Goal: Task Accomplishment & Management: Manage account settings

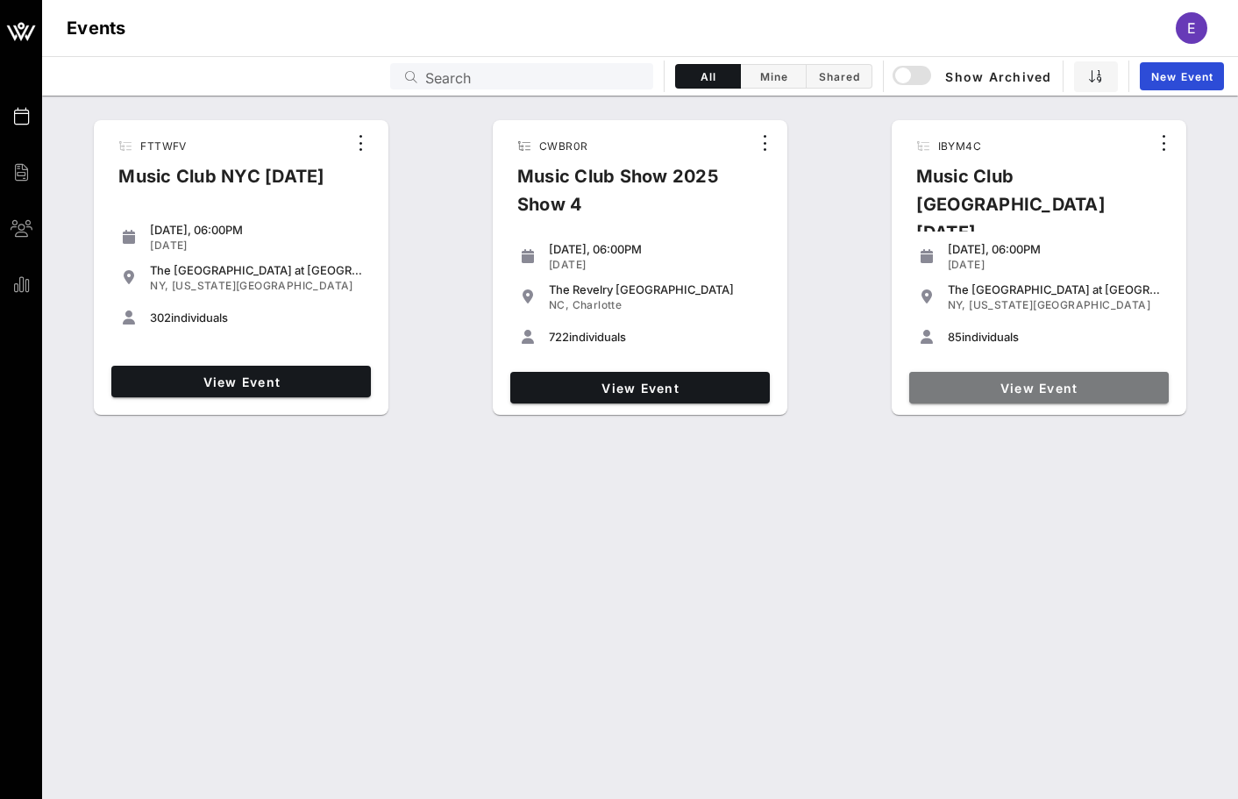
click at [945, 382] on span "View Event" at bounding box center [1039, 388] width 246 height 15
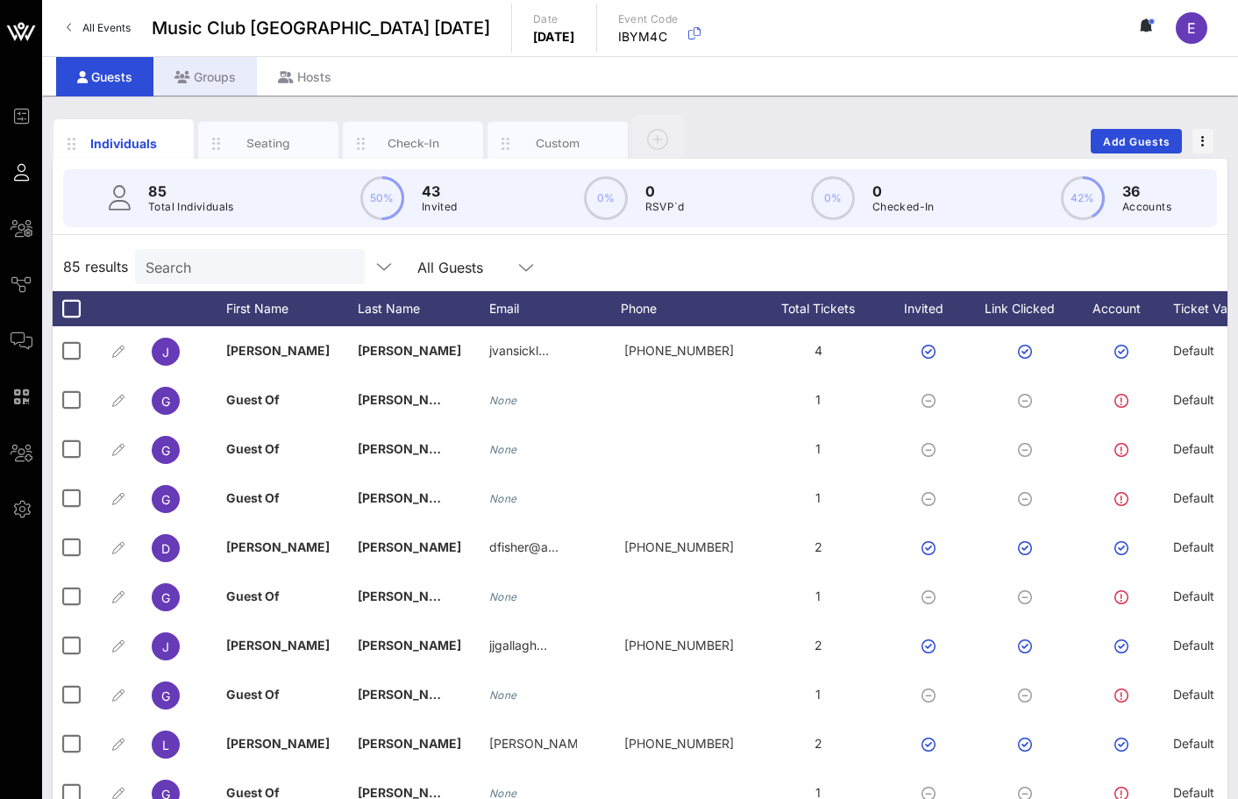
click at [227, 89] on div "Groups" at bounding box center [204, 76] width 103 height 39
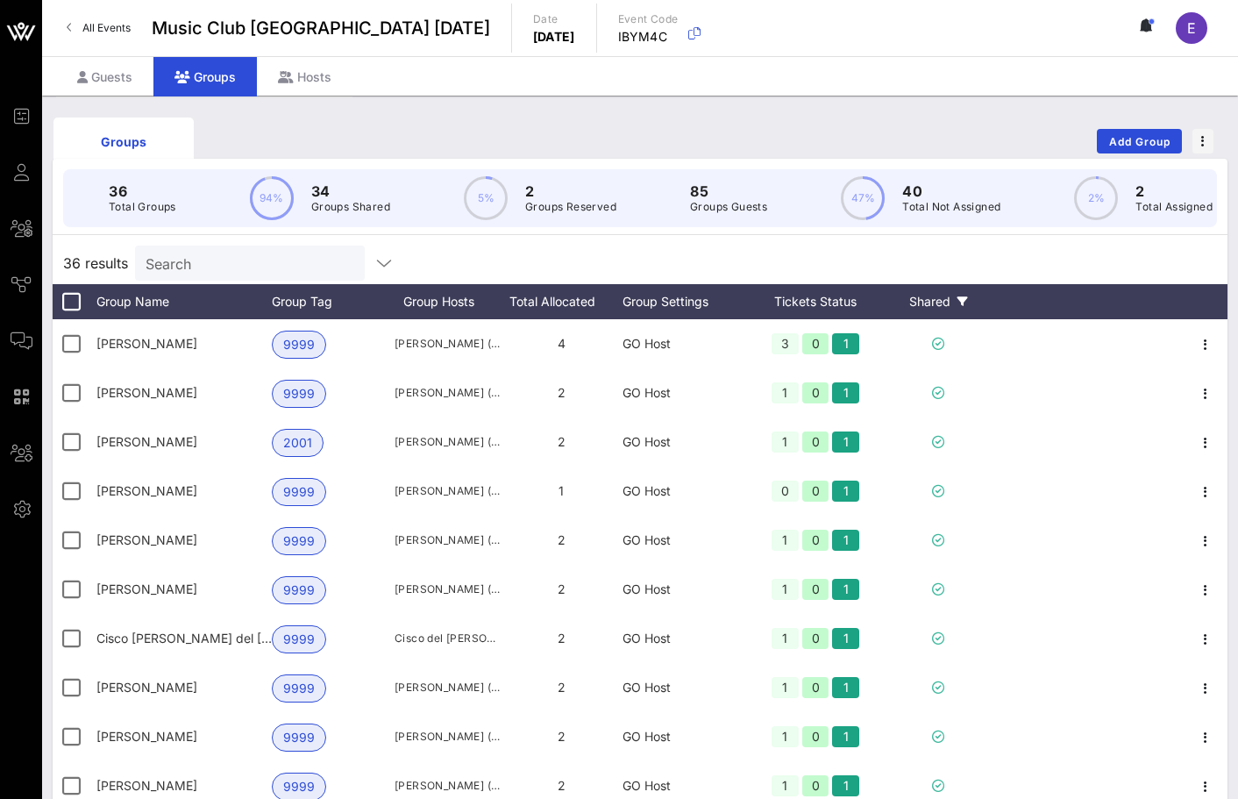
click at [930, 298] on div "Shared" at bounding box center [938, 301] width 105 height 35
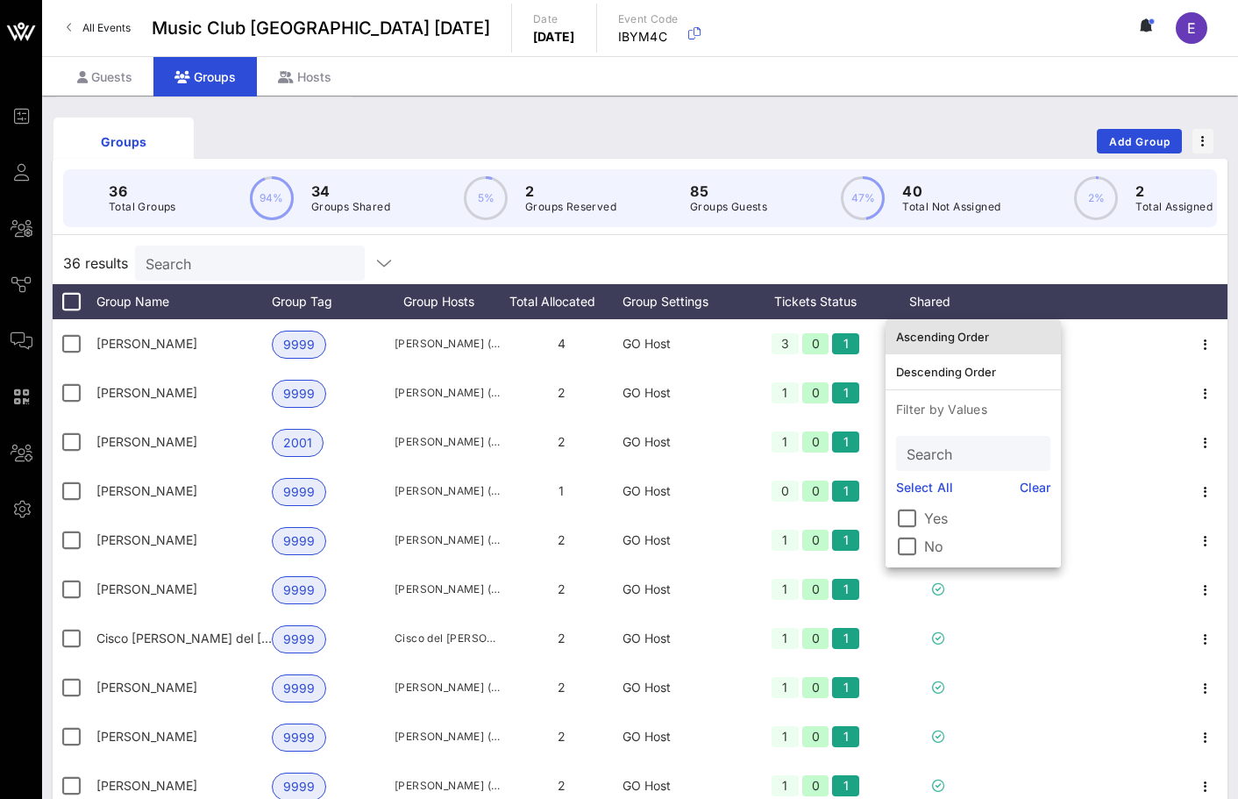
click at [936, 341] on div "Ascending Order" at bounding box center [973, 337] width 154 height 14
click at [979, 235] on div "36 Total Groups 94% 34 Groups Shared 5% 2 Groups Reserved 85 Groups Guests 47% …" at bounding box center [640, 198] width 1196 height 79
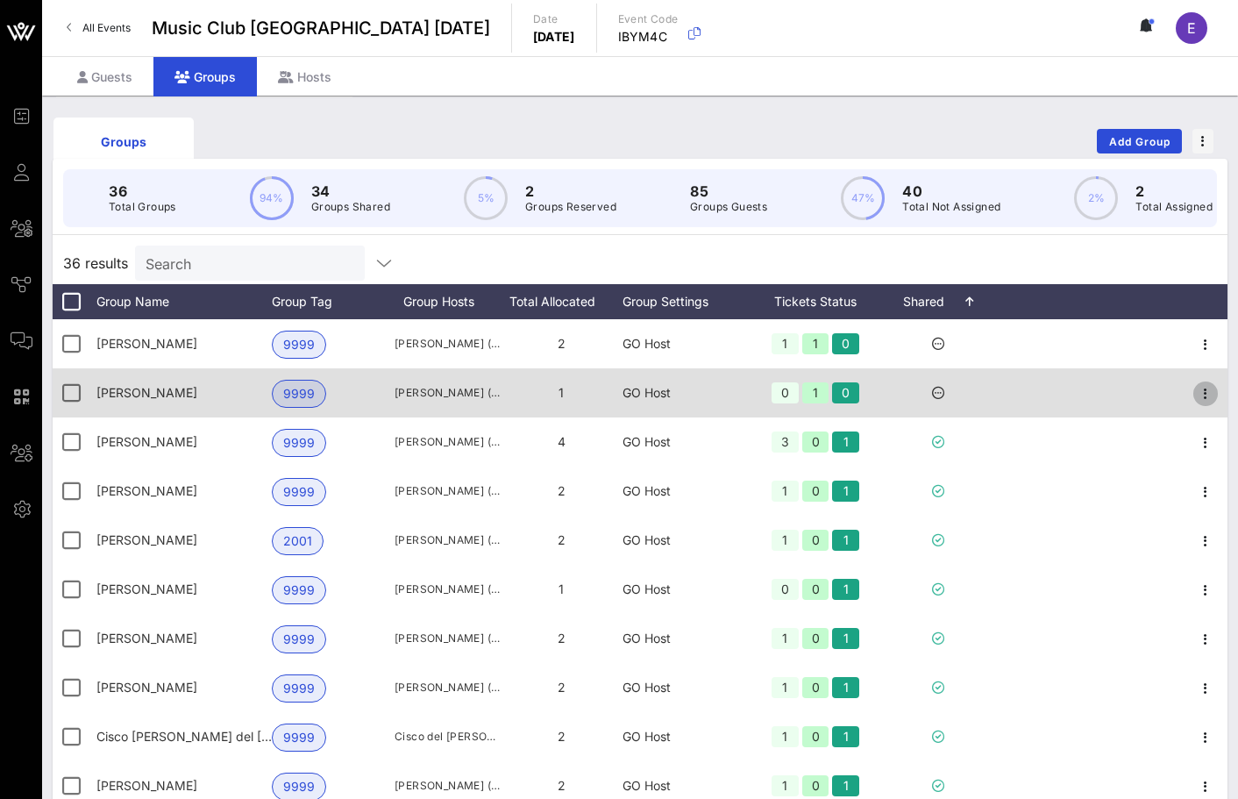
click at [1207, 389] on icon "button" at bounding box center [1205, 393] width 21 height 21
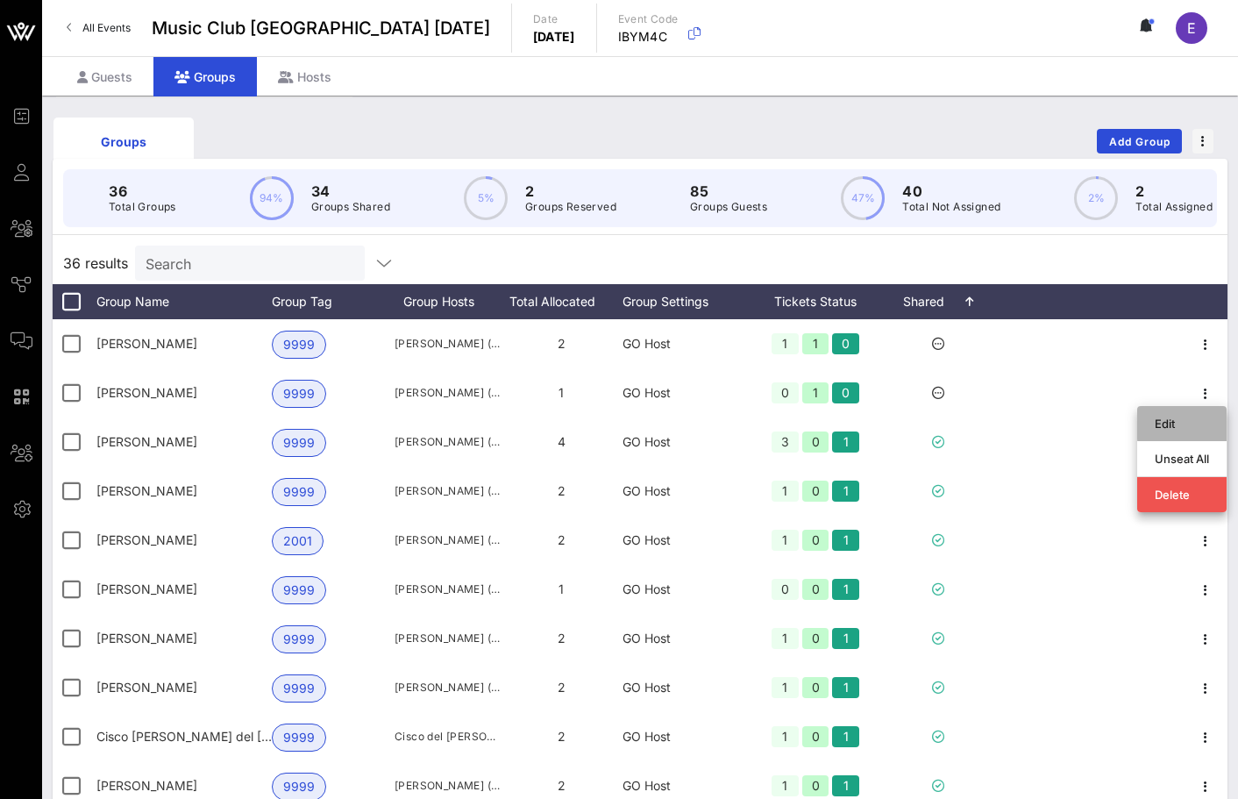
click at [1171, 415] on div "Edit" at bounding box center [1182, 423] width 54 height 28
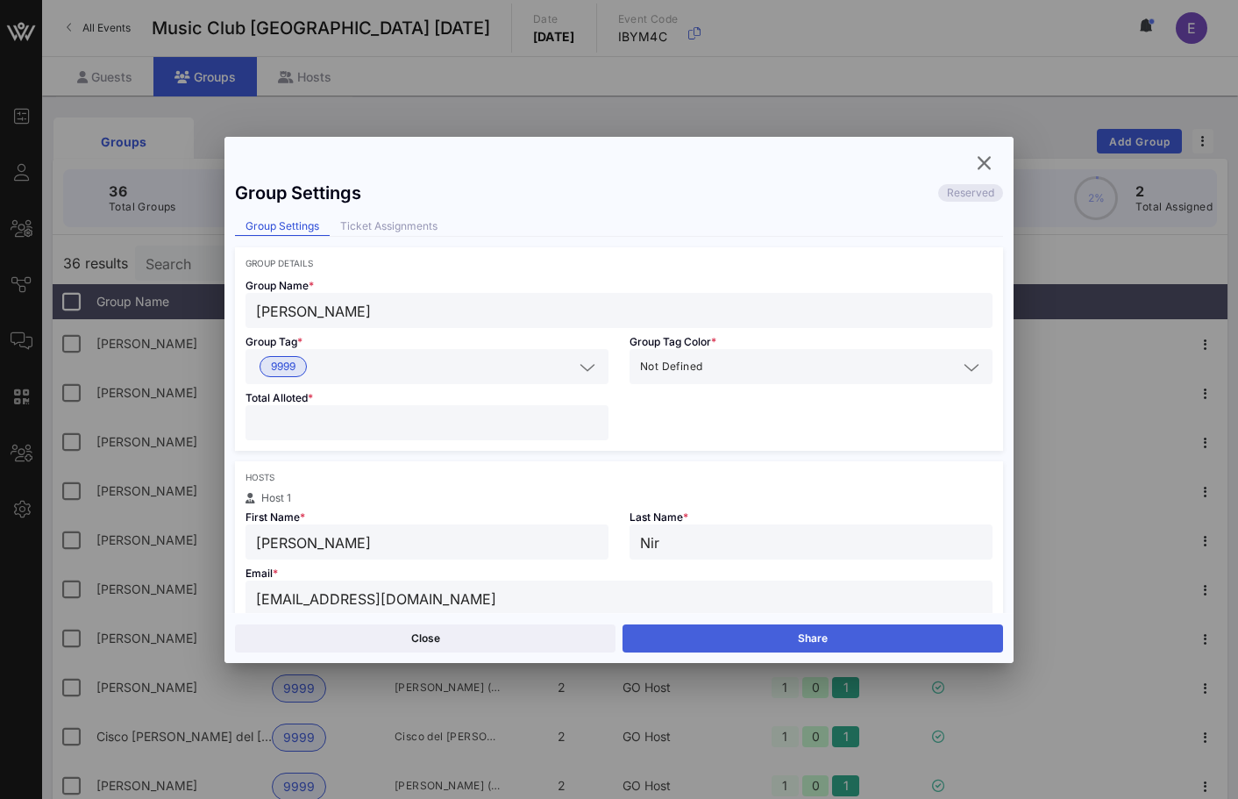
click at [655, 650] on button "Share" at bounding box center [813, 638] width 381 height 28
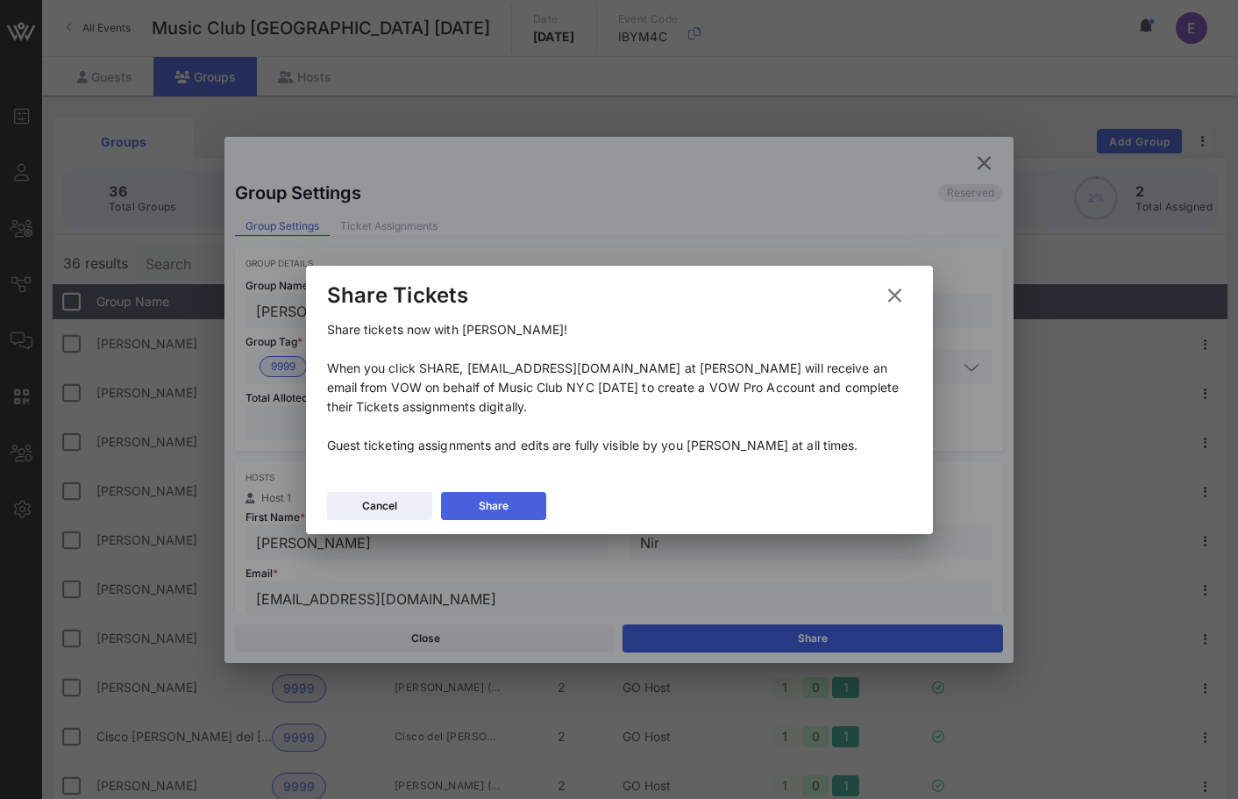
click at [515, 496] on button "Share" at bounding box center [493, 506] width 105 height 28
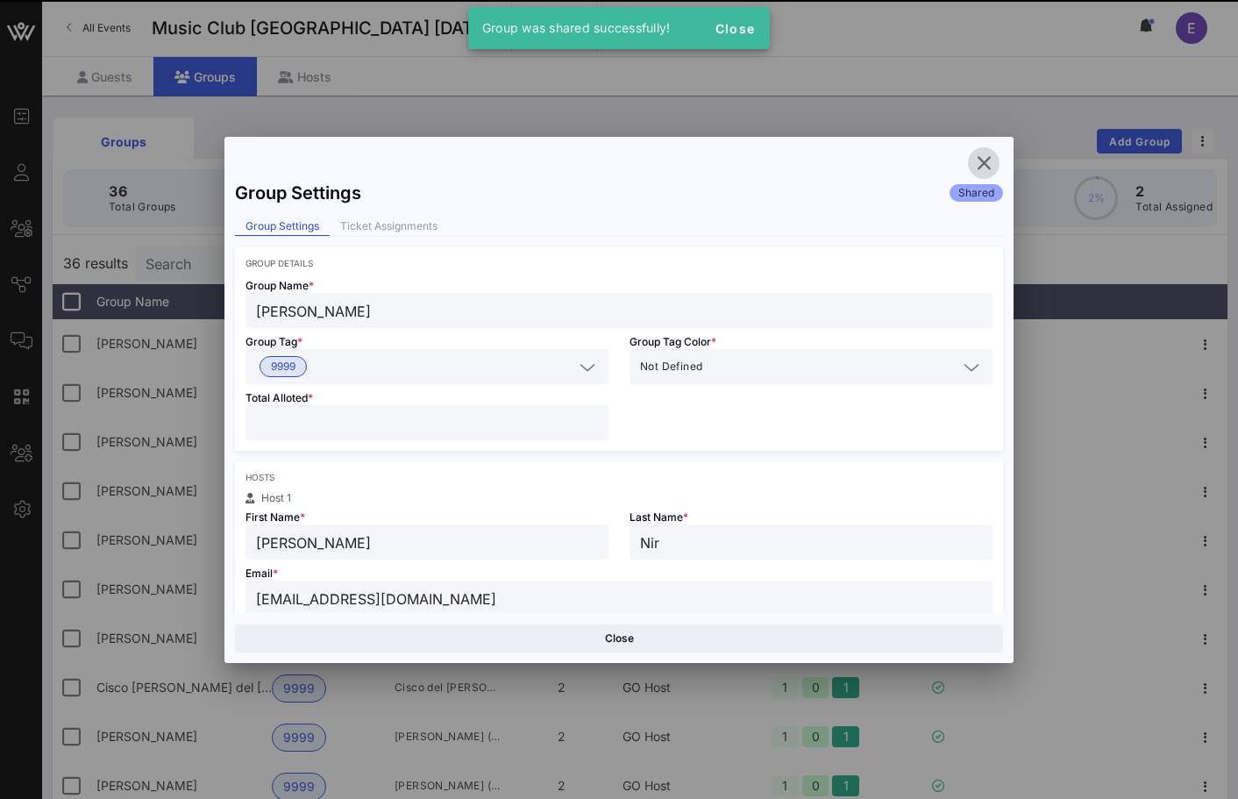
click at [979, 160] on icon "button" at bounding box center [983, 163] width 21 height 21
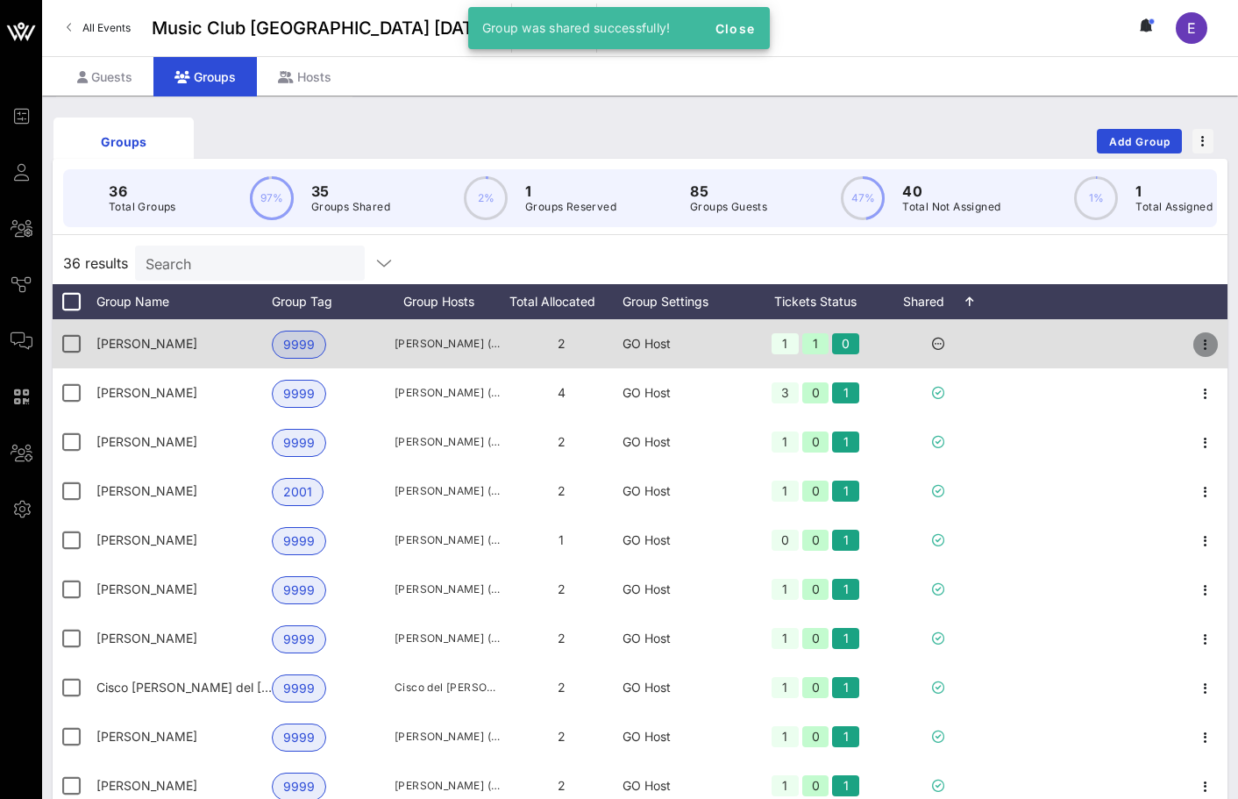
click at [1202, 338] on icon "button" at bounding box center [1205, 344] width 21 height 21
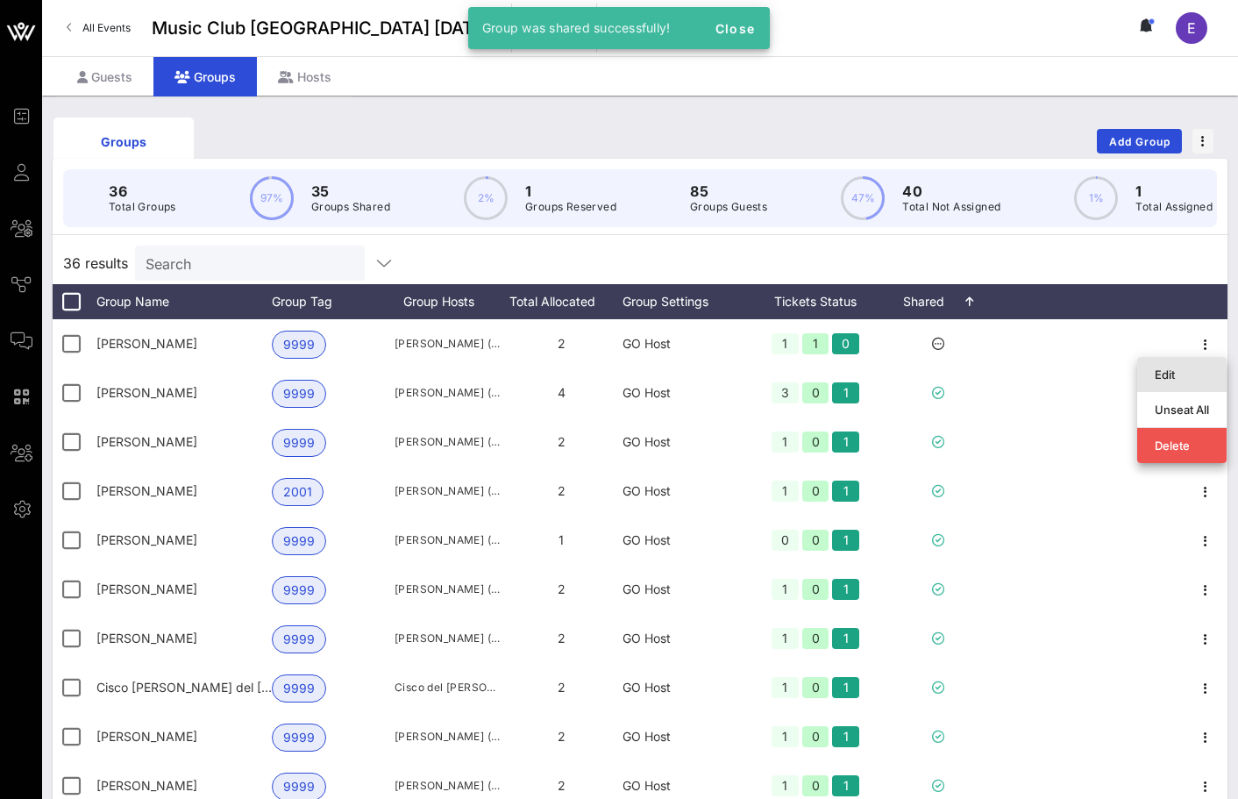
click at [1160, 362] on div "Edit" at bounding box center [1182, 374] width 54 height 28
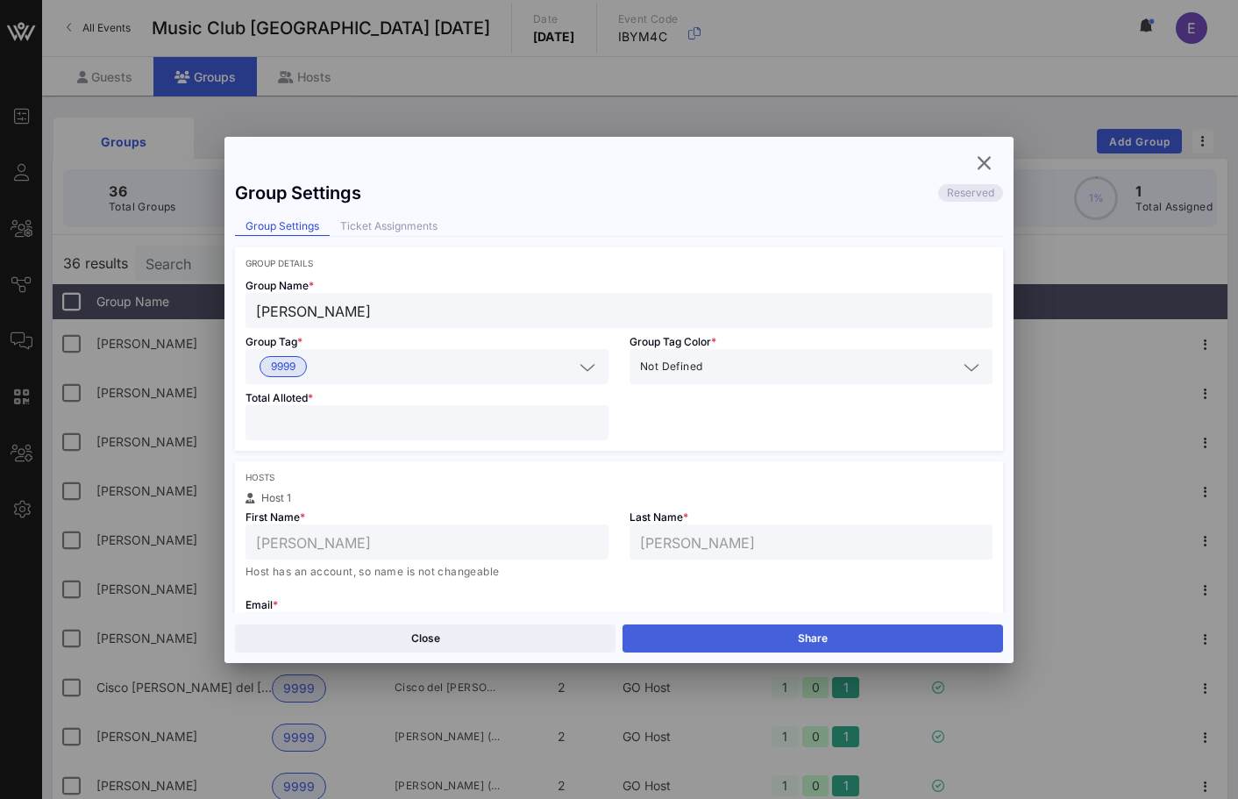
click at [750, 628] on button "Share" at bounding box center [813, 638] width 381 height 28
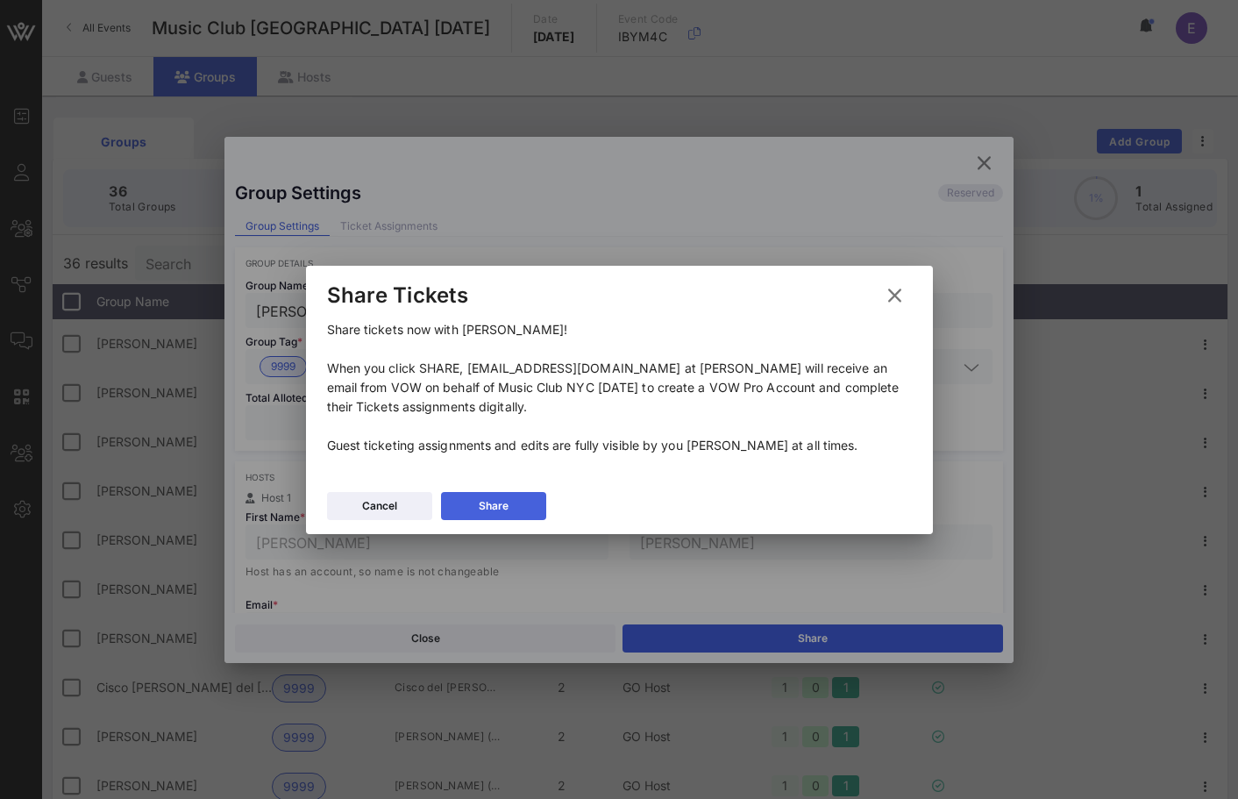
click at [515, 513] on button "Share" at bounding box center [493, 506] width 105 height 28
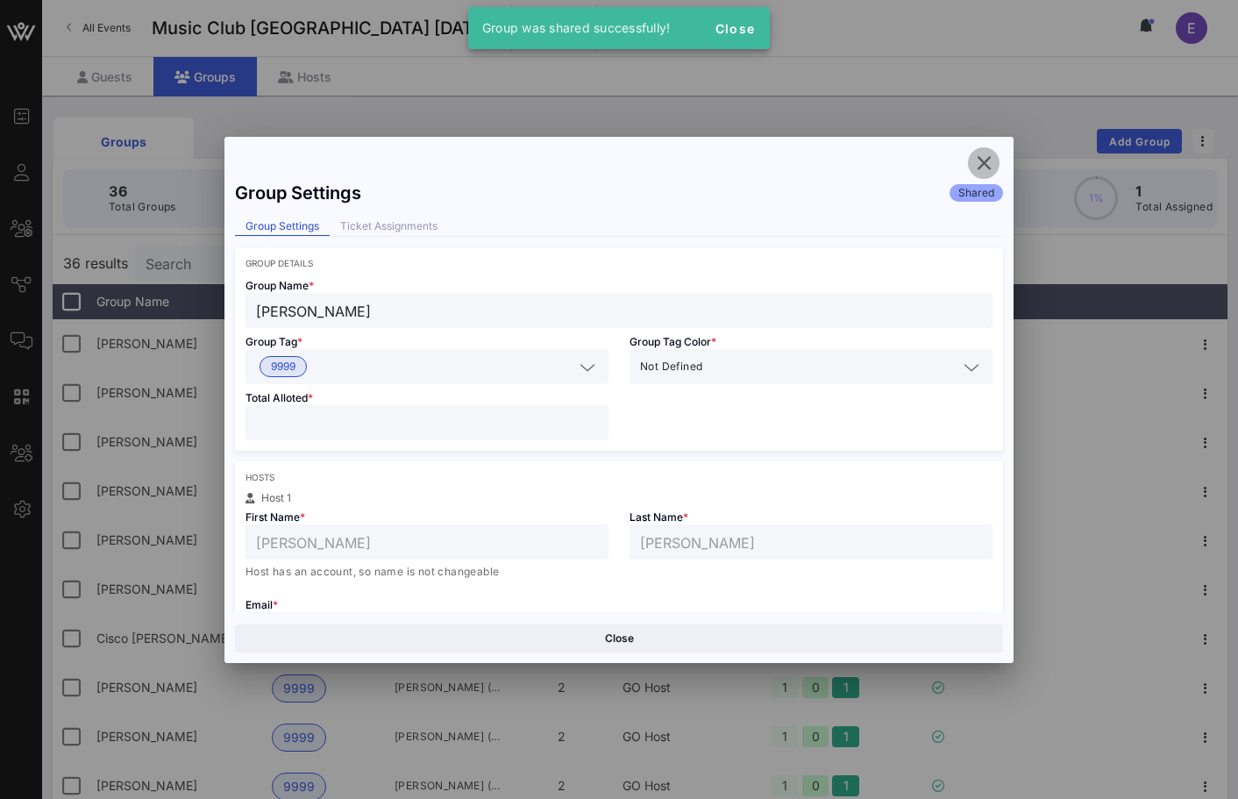
click at [979, 160] on icon "button" at bounding box center [983, 163] width 21 height 21
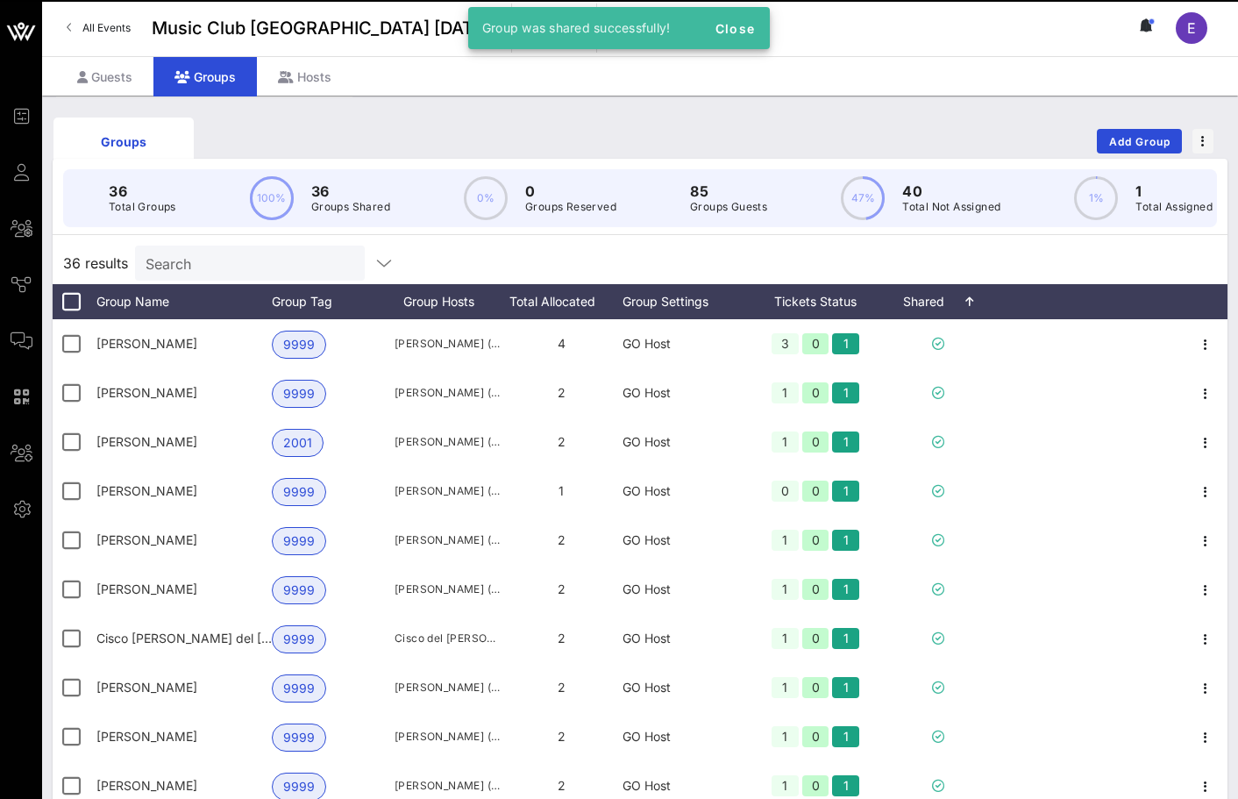
click at [120, 41] on link "All Events" at bounding box center [98, 28] width 85 height 28
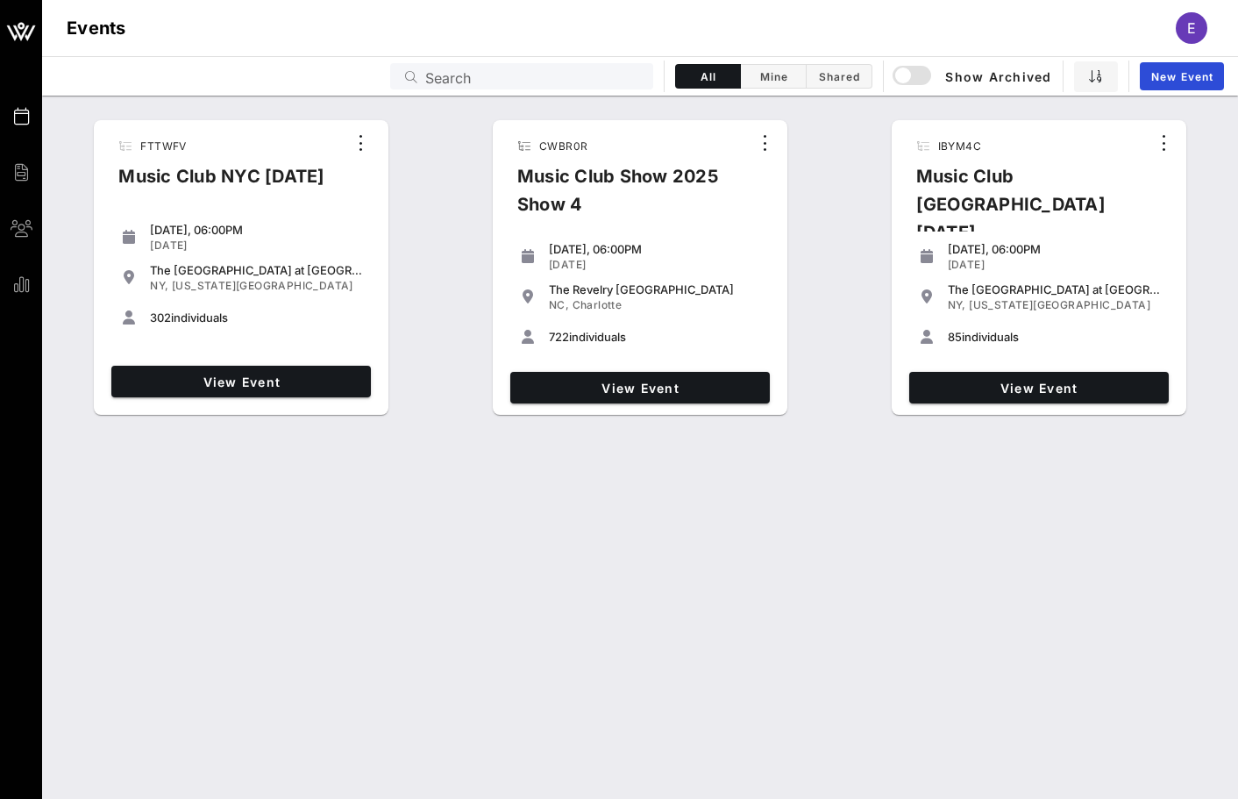
drag, startPoint x: 1089, startPoint y: 326, endPoint x: 115, endPoint y: 136, distance: 992.6
click at [115, 136] on div "FTTWFV Music Club NYC [DATE] [DATE], 06:00PM [DATE] The [GEOGRAPHIC_DATA] at [G…" at bounding box center [640, 268] width 1196 height 310
click at [205, 100] on div "FTTWFV Music Club NYC [DATE] [DATE], 06:00PM [DATE] The [GEOGRAPHIC_DATA] at [G…" at bounding box center [640, 260] width 1196 height 328
